Goal: Information Seeking & Learning: Learn about a topic

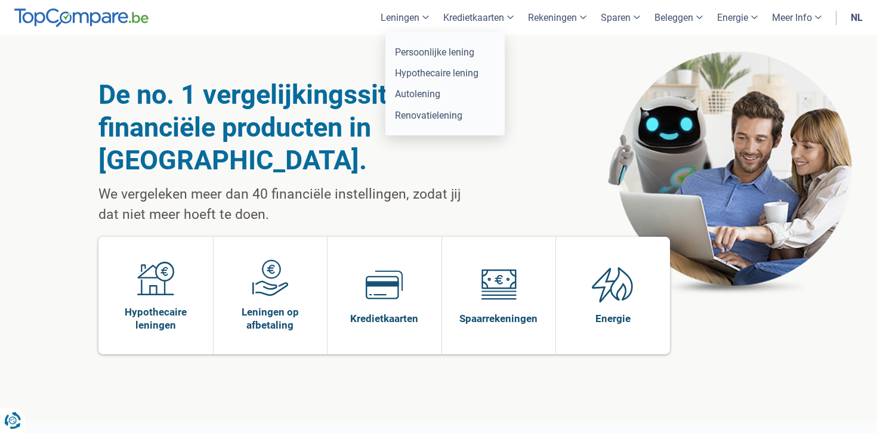
click at [401, 20] on link "Leningen" at bounding box center [404, 17] width 63 height 35
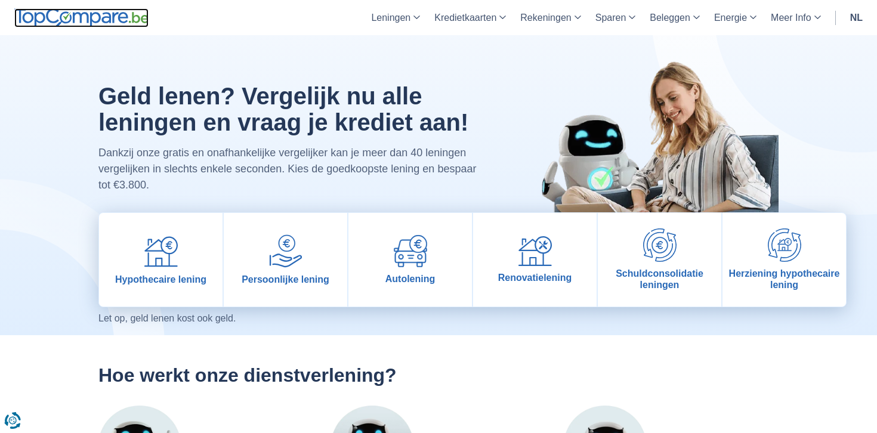
click at [80, 17] on img at bounding box center [81, 17] width 134 height 19
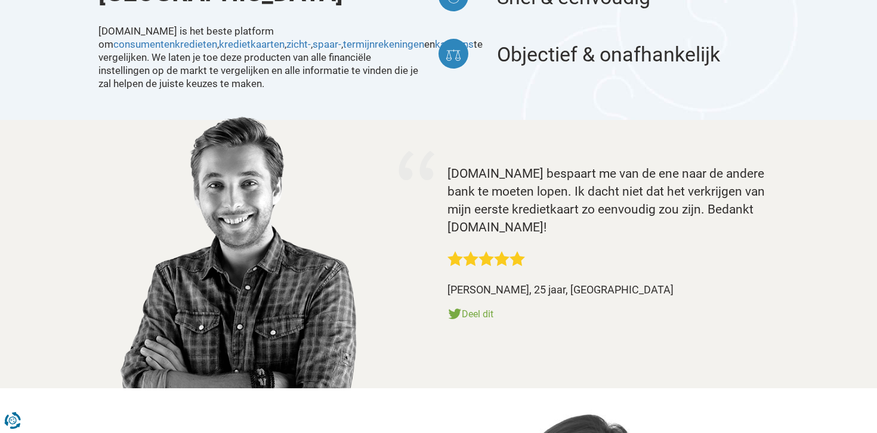
scroll to position [1225, 0]
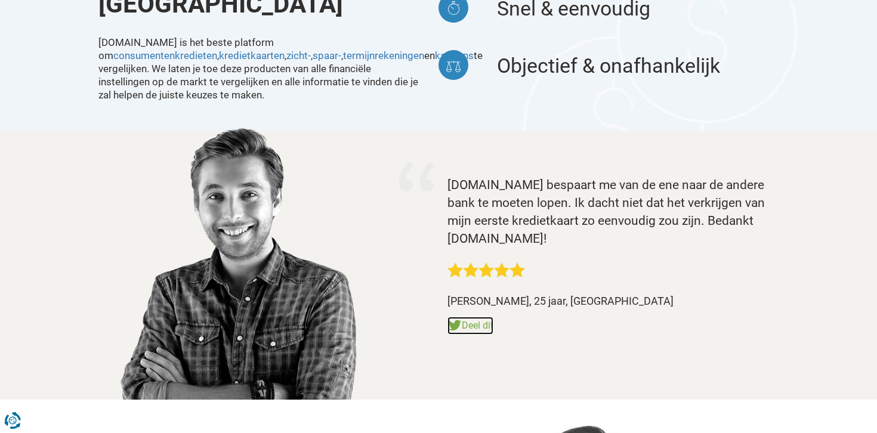
click at [473, 317] on link "Deel dit" at bounding box center [470, 326] width 46 height 18
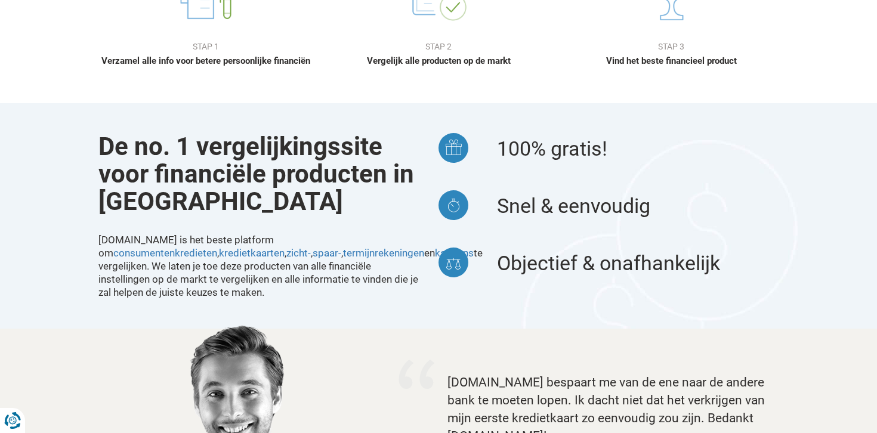
scroll to position [1027, 0]
